Goal: Navigation & Orientation: Find specific page/section

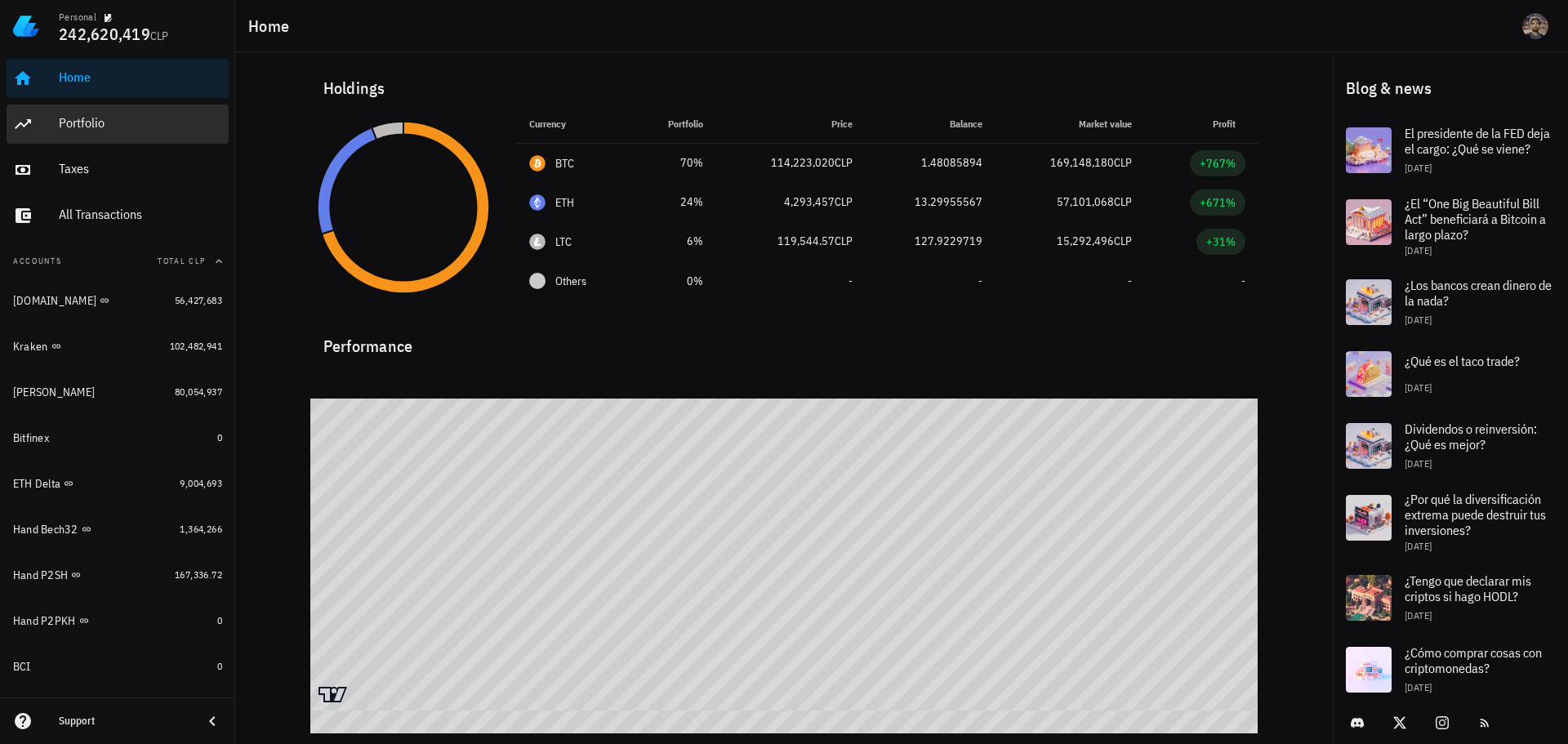
click at [77, 114] on div "Portfolio" at bounding box center [141, 123] width 163 height 37
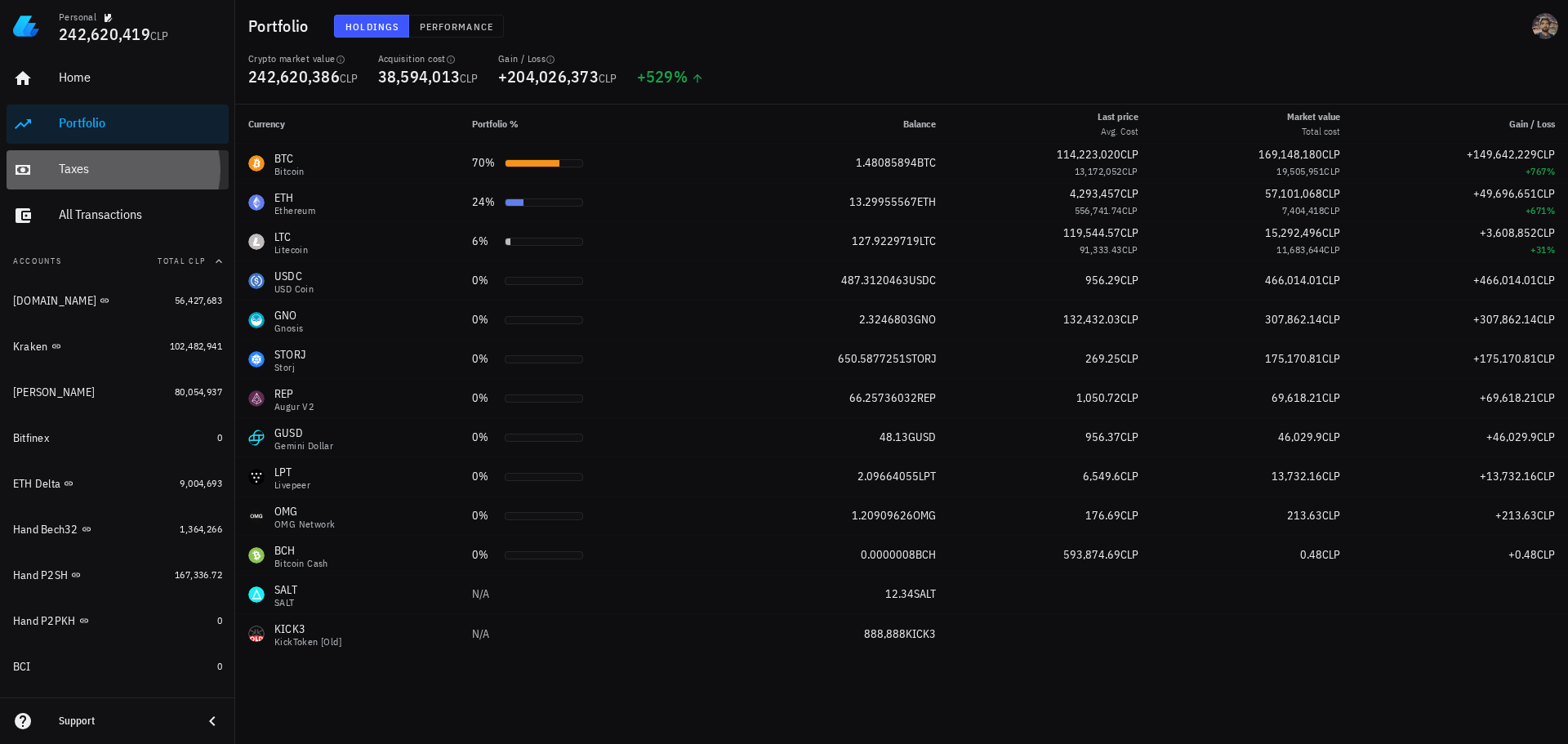
click at [152, 164] on div "Taxes" at bounding box center [141, 169] width 163 height 16
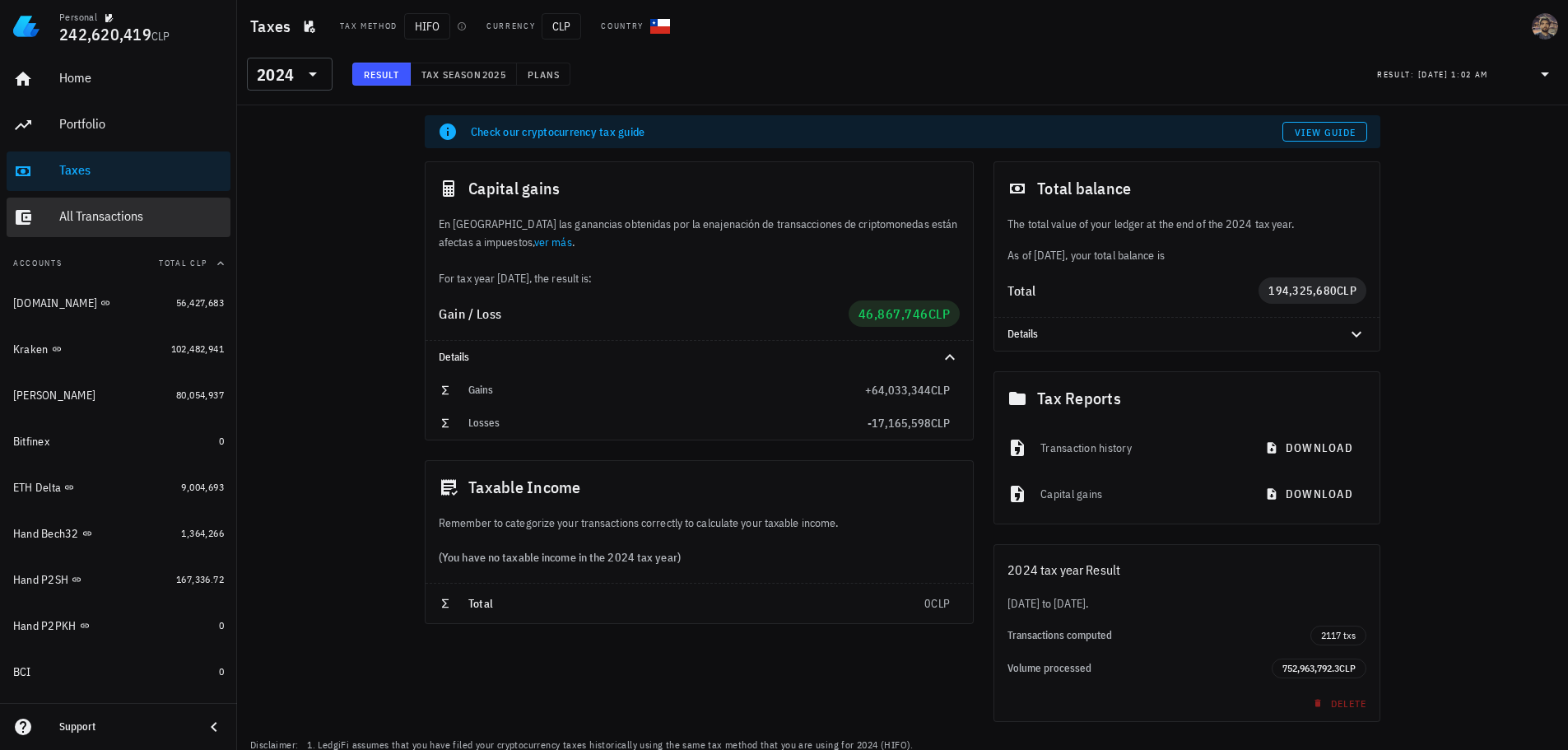
click at [126, 201] on div "All Transactions" at bounding box center [142, 217] width 164 height 37
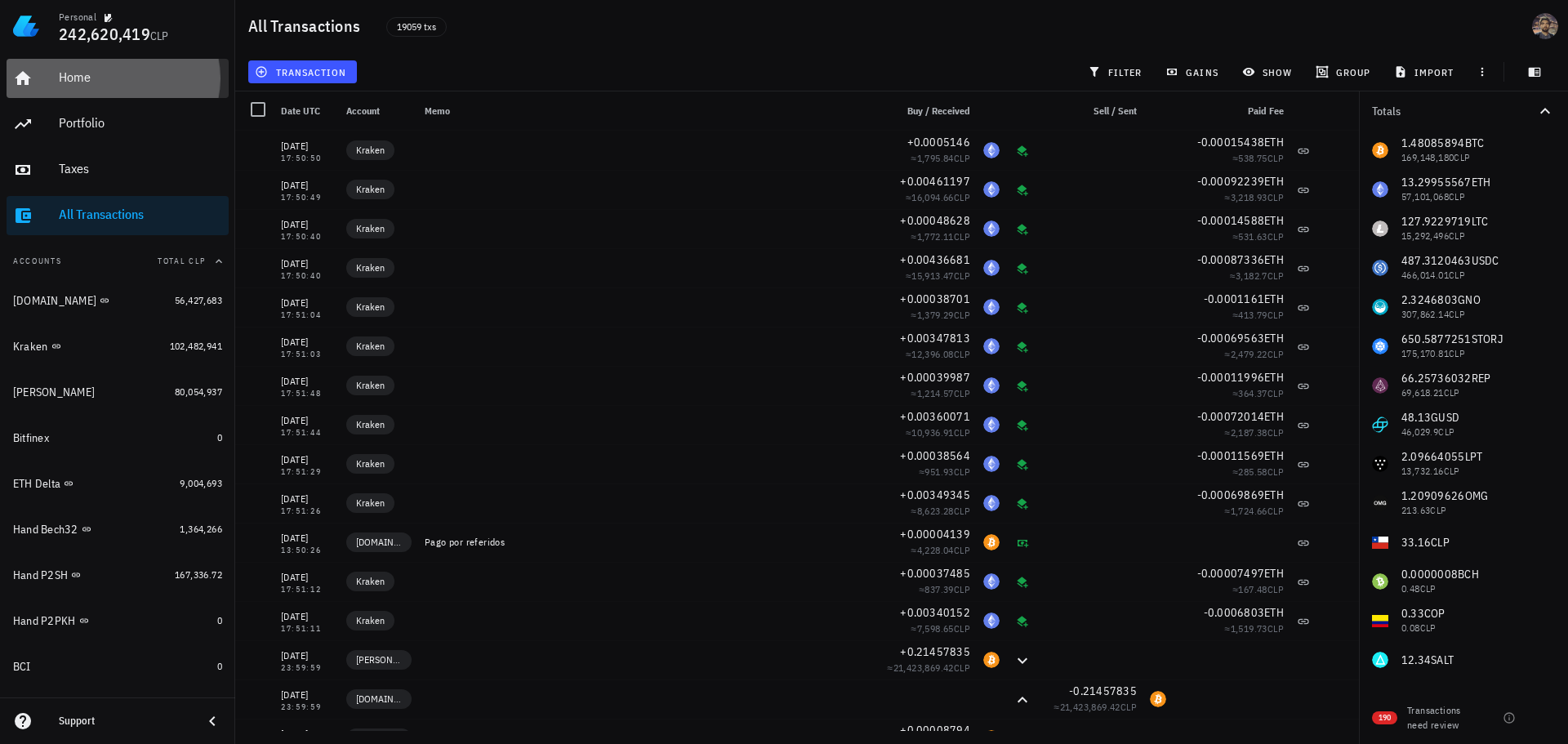
click at [87, 75] on div "Home" at bounding box center [141, 77] width 163 height 16
